Goal: Information Seeking & Learning: Learn about a topic

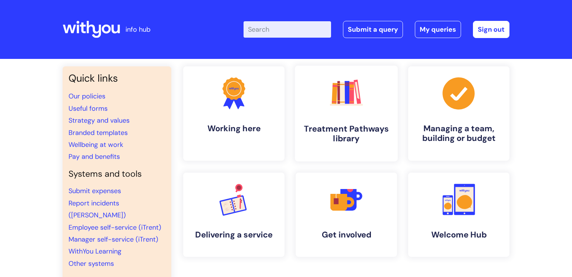
click at [338, 130] on h4 "Treatment Pathways library" at bounding box center [346, 134] width 91 height 20
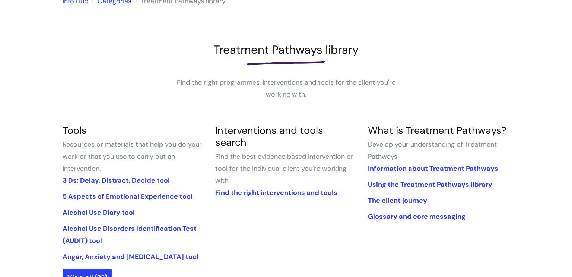
scroll to position [84, 0]
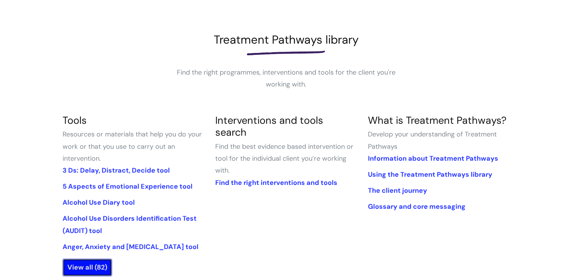
click at [89, 263] on link "View all (82)" at bounding box center [88, 267] width 50 height 17
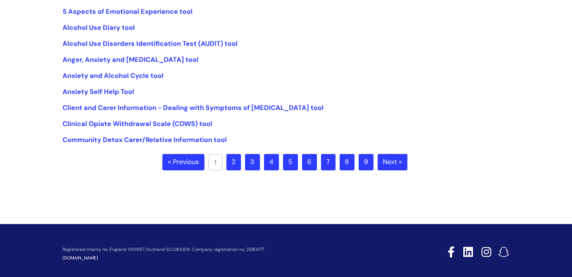
scroll to position [209, 0]
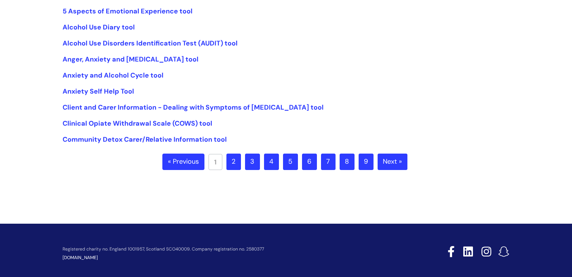
click at [267, 161] on link "4" at bounding box center [271, 162] width 15 height 16
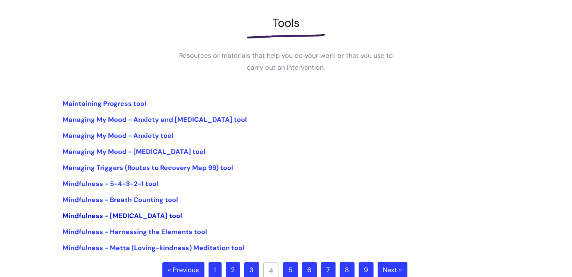
scroll to position [211, 0]
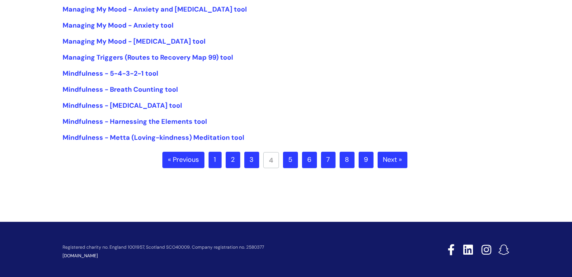
click at [306, 152] on link "6" at bounding box center [309, 160] width 15 height 16
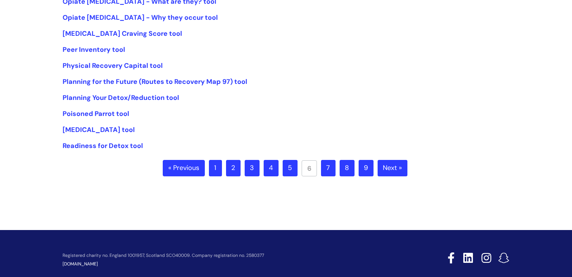
scroll to position [139, 0]
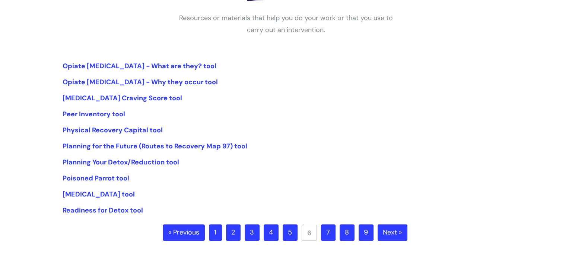
click at [349, 229] on link "8" at bounding box center [347, 232] width 15 height 16
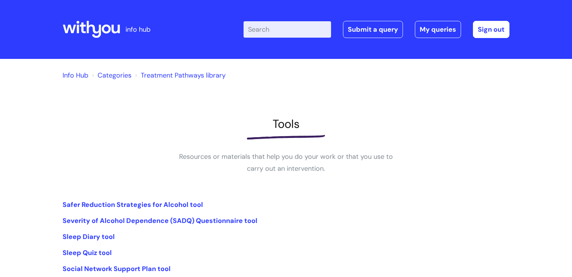
scroll to position [228, 0]
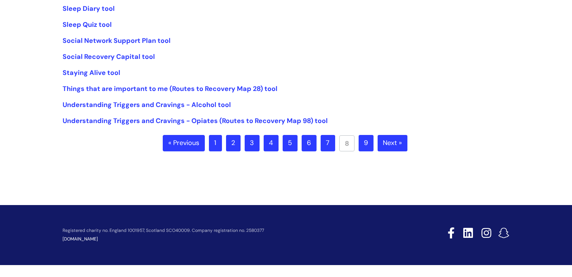
click at [366, 142] on link "9" at bounding box center [366, 143] width 15 height 16
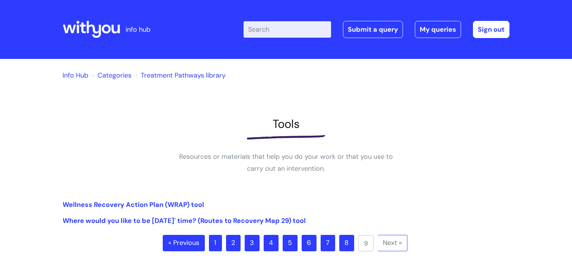
click at [214, 244] on link "1" at bounding box center [215, 243] width 13 height 16
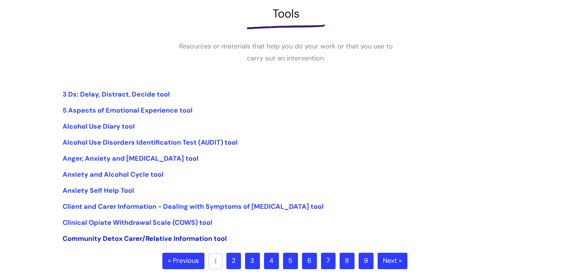
scroll to position [204, 0]
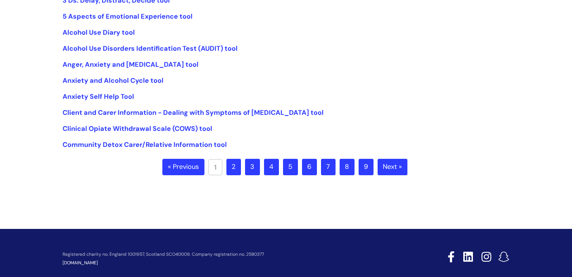
click at [182, 174] on link "« Previous" at bounding box center [183, 167] width 42 height 16
click at [195, 163] on link "« Previous" at bounding box center [183, 167] width 42 height 16
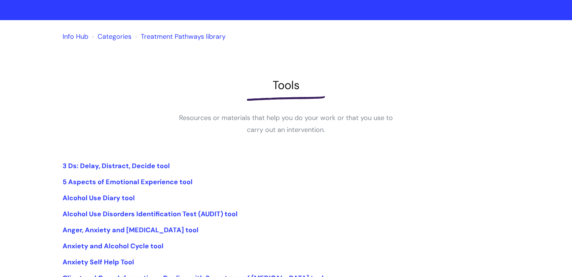
scroll to position [0, 0]
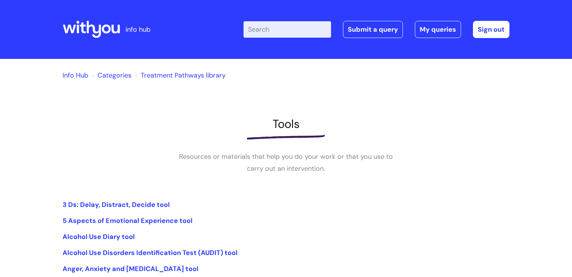
click at [113, 72] on link "Categories" at bounding box center [115, 75] width 34 height 9
